Goal: Check status

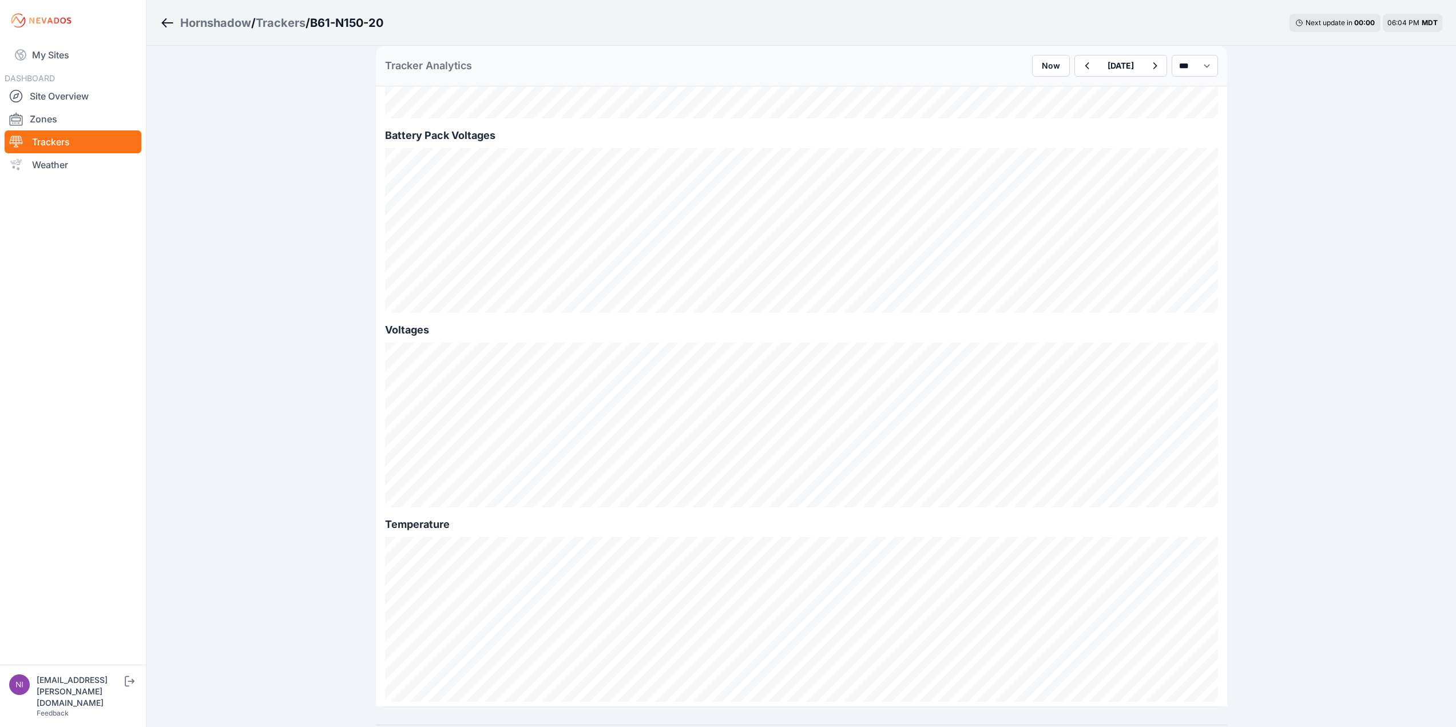
scroll to position [1009, 0]
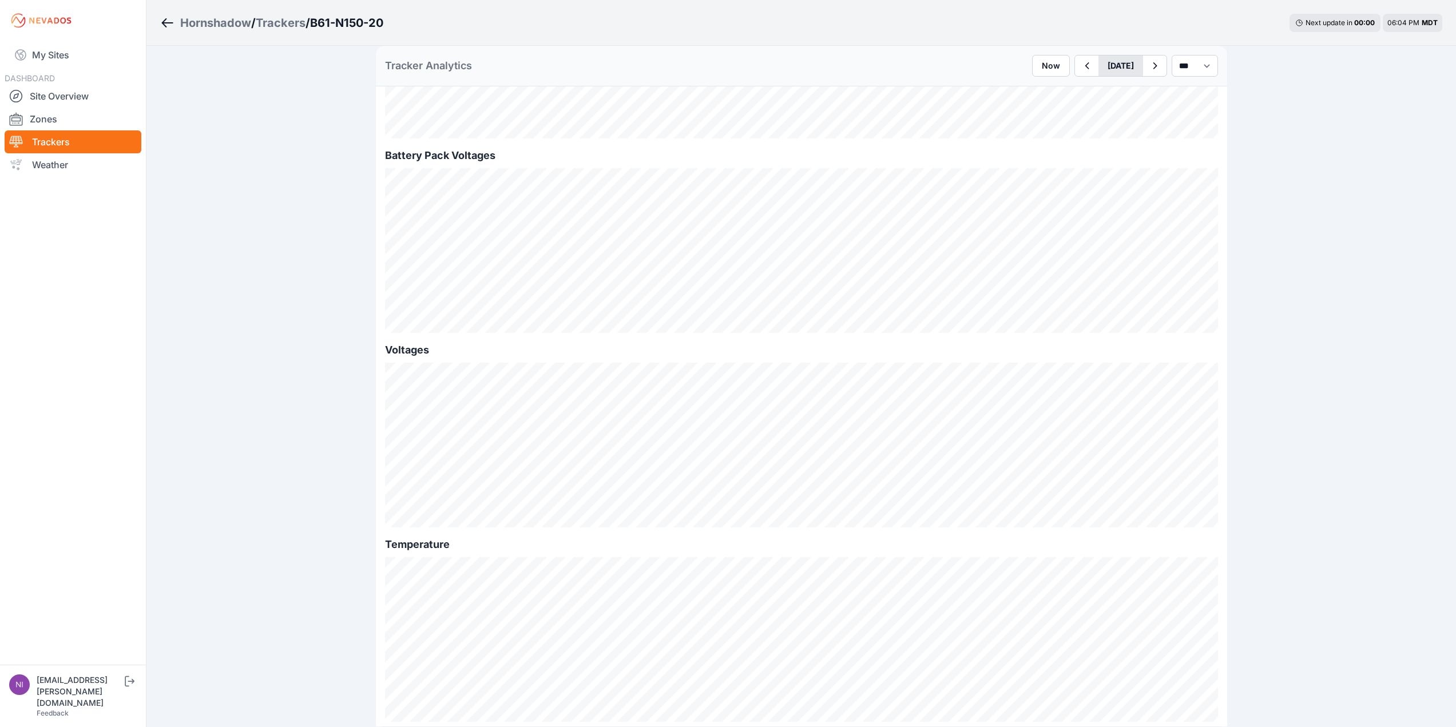
click at [1113, 64] on button "[DATE]" at bounding box center [1120, 65] width 45 height 21
click at [1139, 149] on div "9" at bounding box center [1146, 147] width 15 height 15
